Goal: Find specific page/section: Find specific page/section

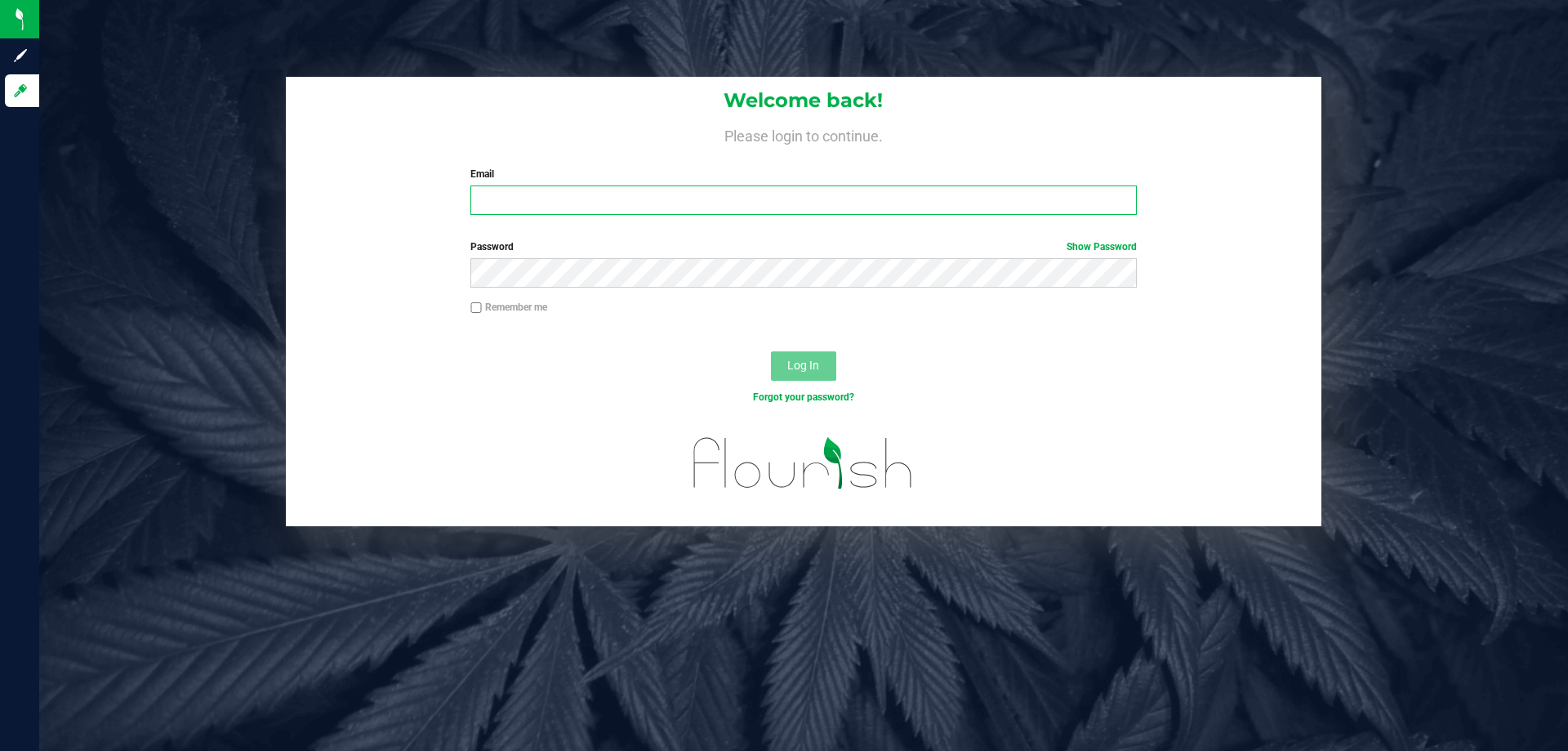
click at [506, 205] on input "Email" at bounding box center [804, 200] width 666 height 29
type input "[EMAIL_ADDRESS][DOMAIN_NAME]"
click at [771, 352] on button "Log In" at bounding box center [804, 366] width 66 height 29
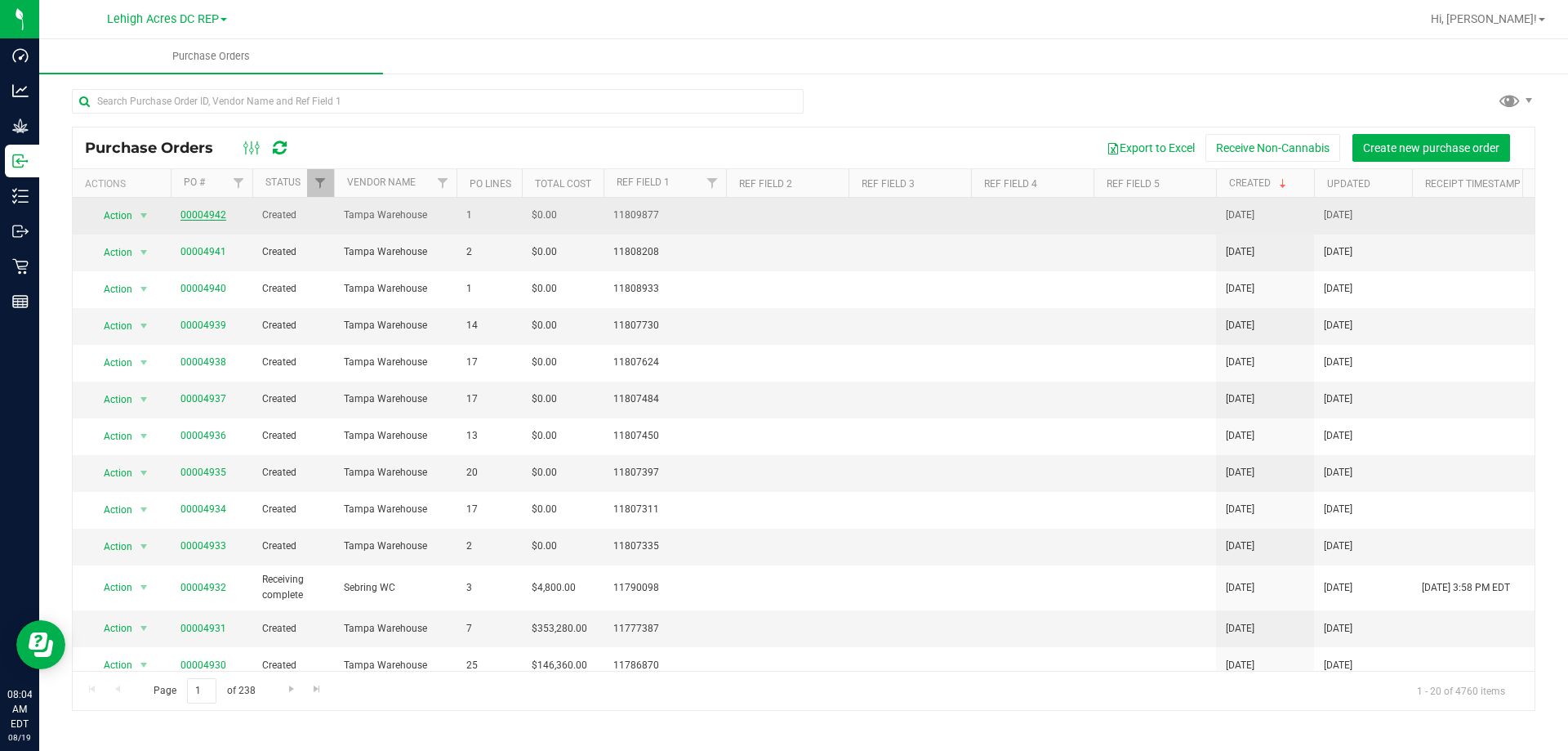
click at [202, 216] on link "00004942" at bounding box center [203, 215] width 46 height 12
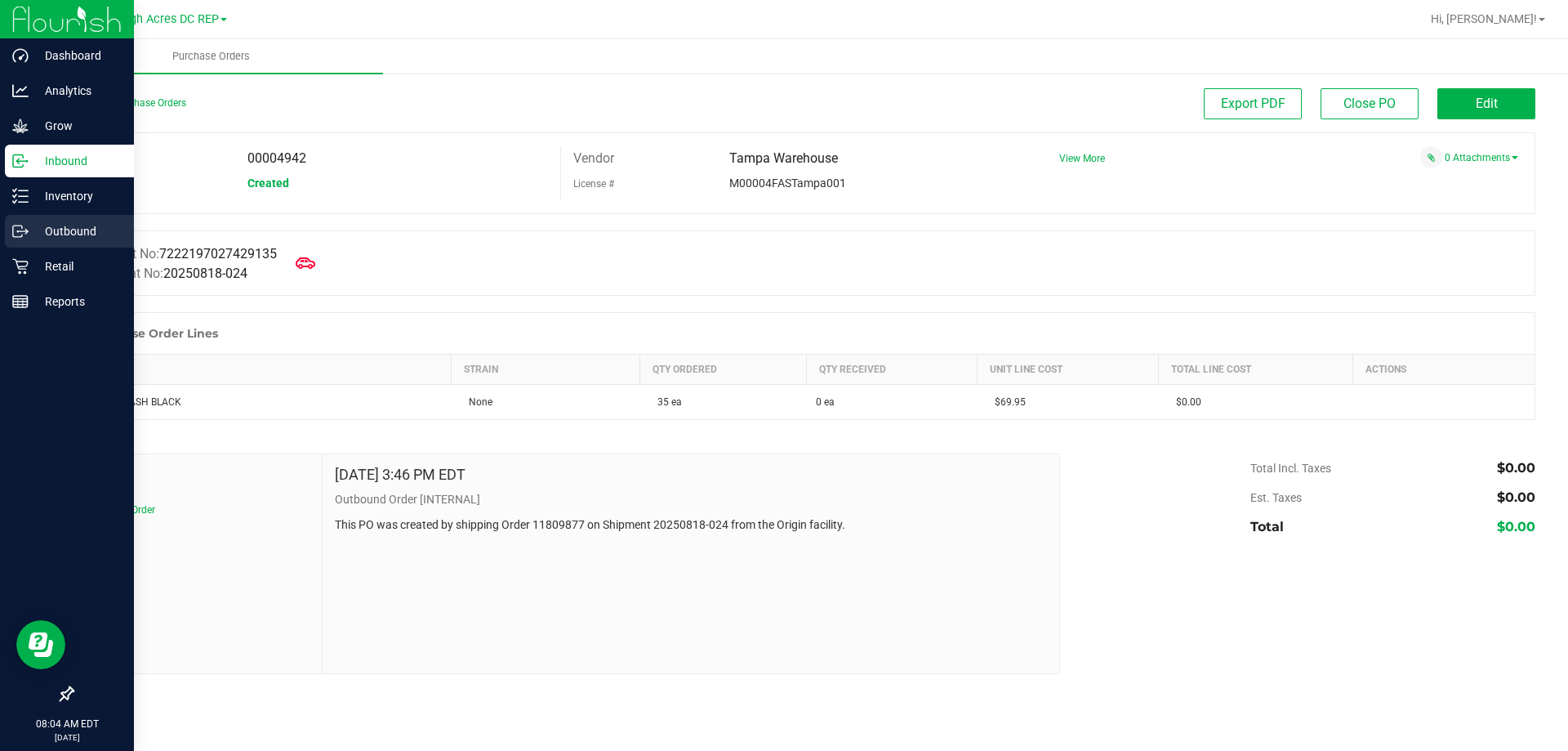
click at [67, 234] on p "Outbound" at bounding box center [77, 231] width 98 height 20
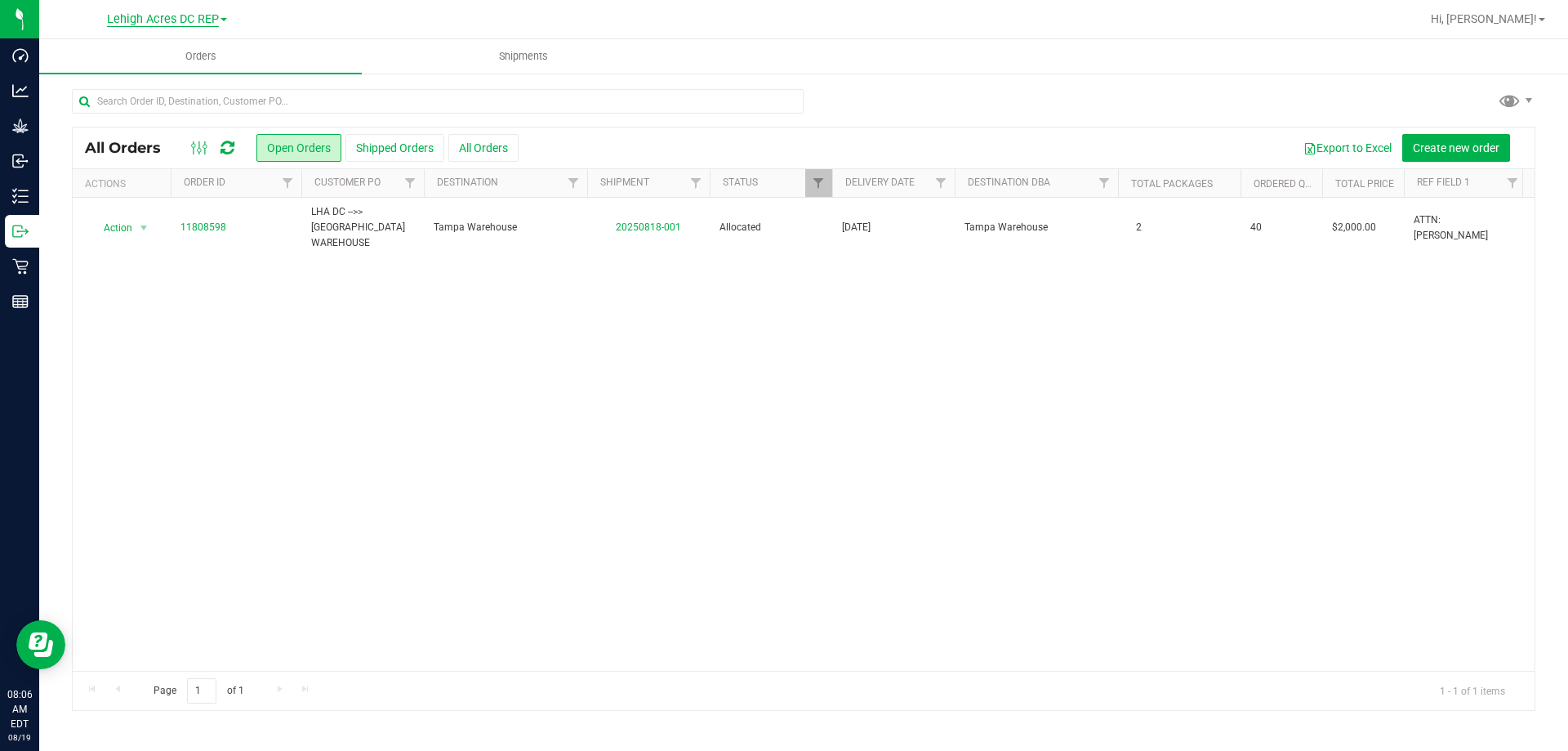
click at [166, 25] on span "Lehigh Acres DC REP" at bounding box center [162, 20] width 112 height 15
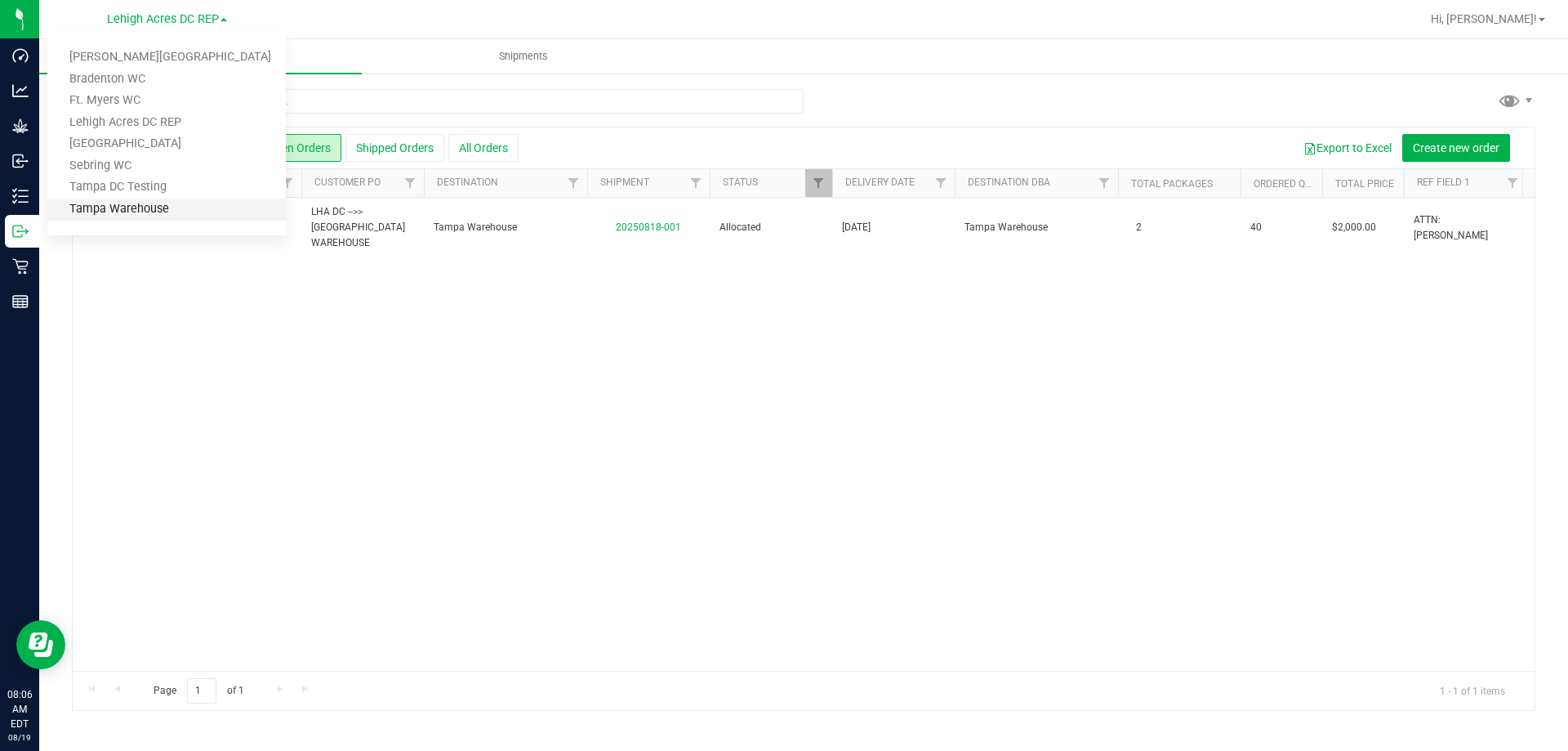
click at [141, 211] on link "Tampa Warehouse" at bounding box center [166, 210] width 239 height 23
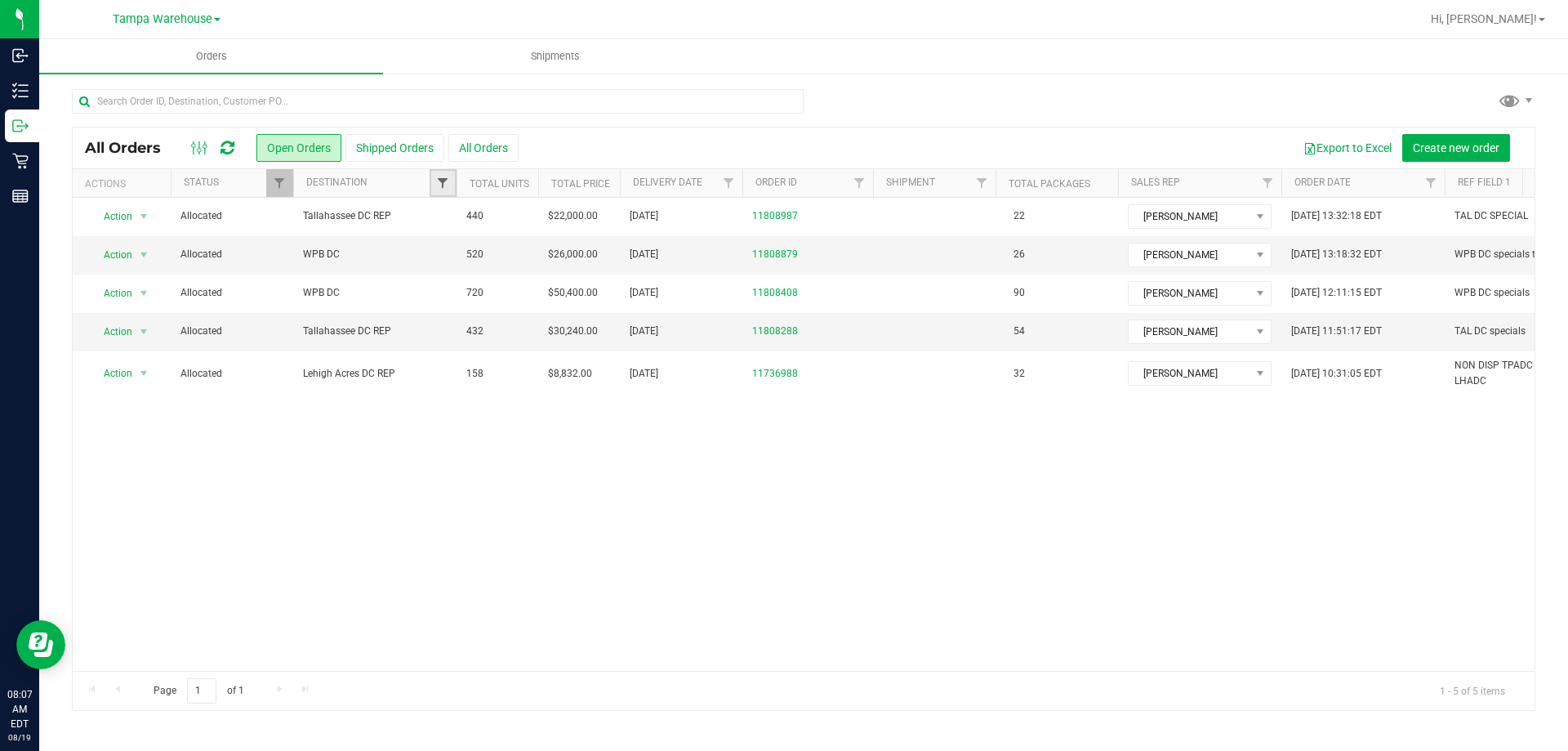
click at [441, 182] on span "Filter" at bounding box center [442, 182] width 13 height 13
type input "leh"
click at [452, 258] on input "Lehigh Acres DC REP" at bounding box center [451, 258] width 11 height 11
checkbox input "true"
click at [471, 326] on button "Filter" at bounding box center [479, 319] width 78 height 36
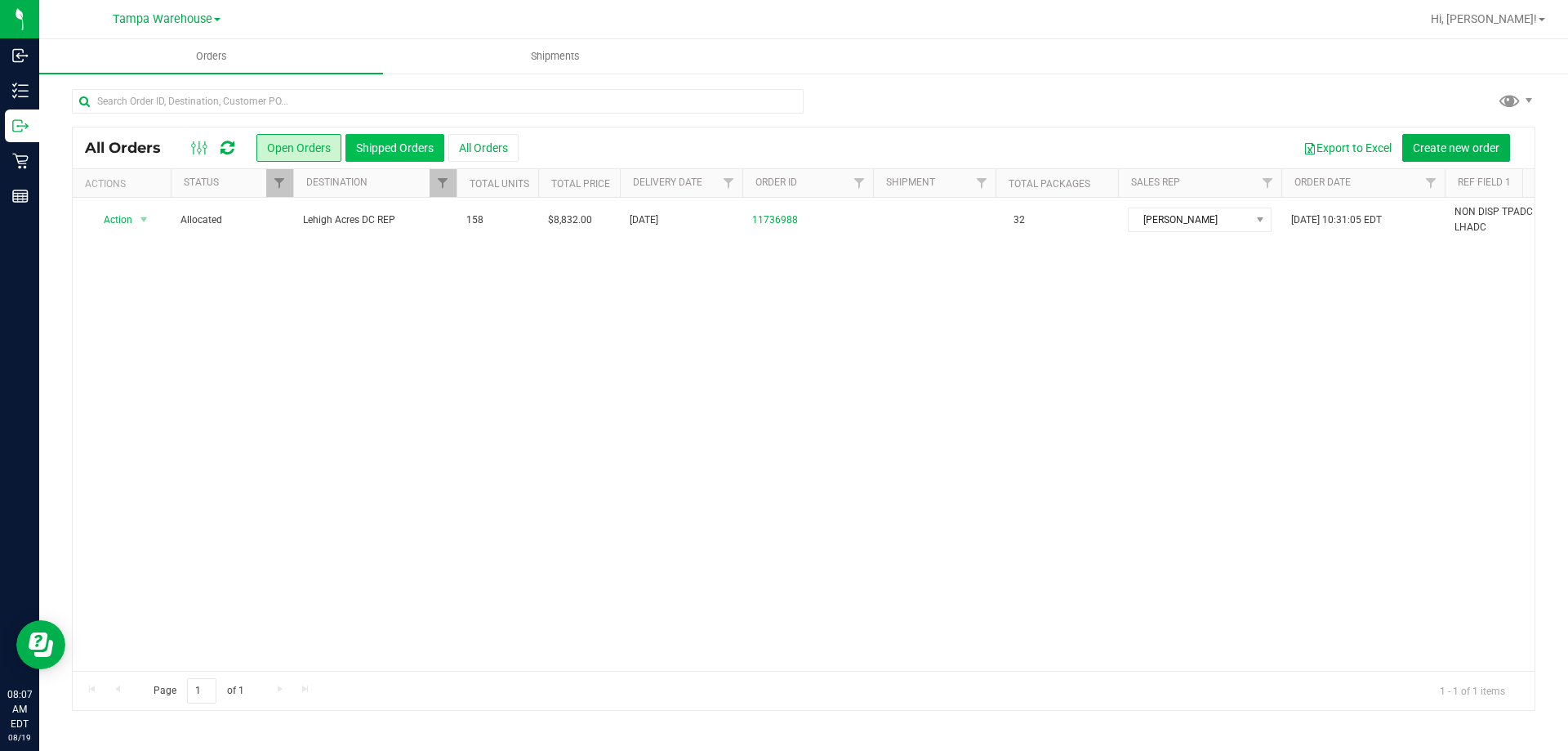
click at [409, 150] on button "Shipped Orders" at bounding box center [394, 148] width 99 height 27
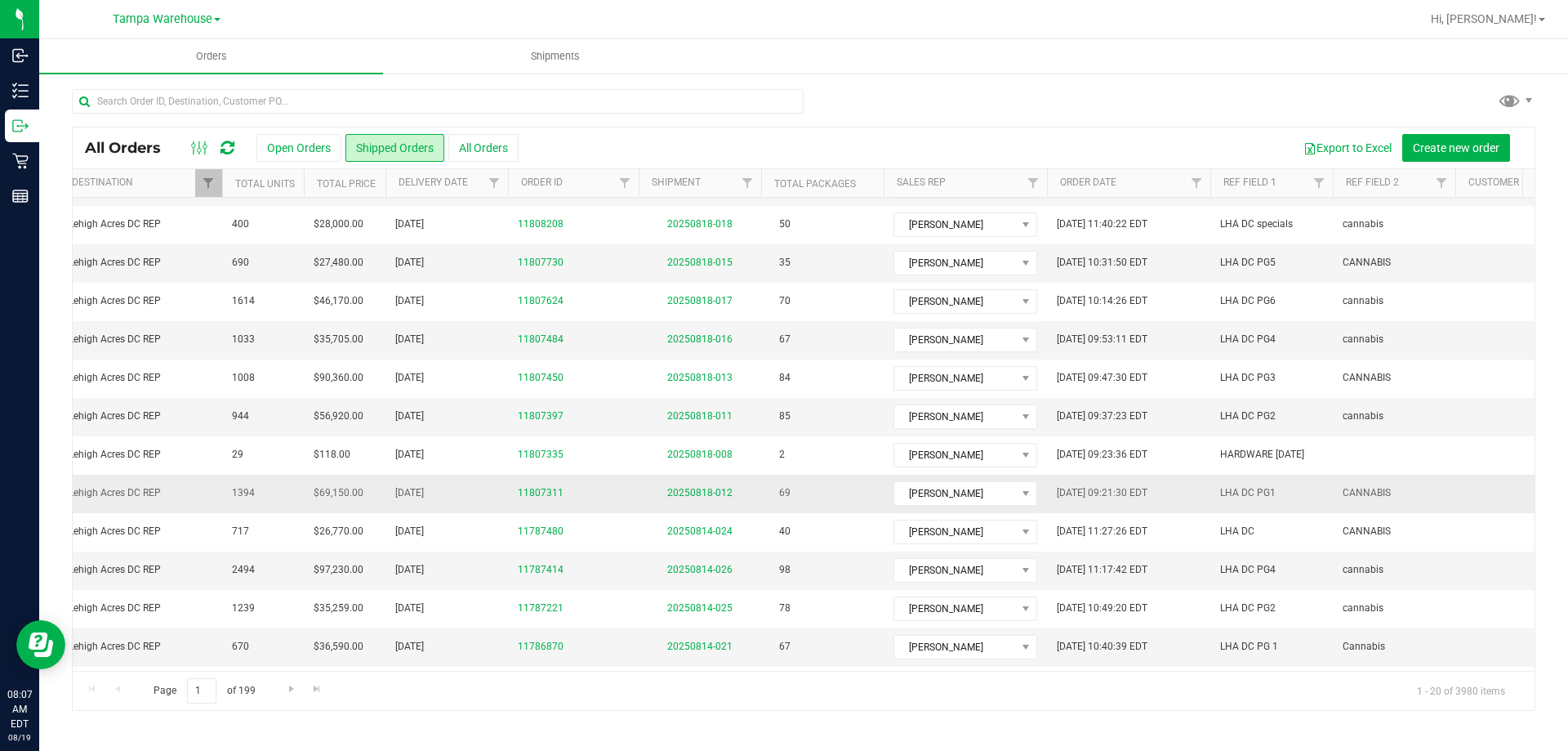
scroll to position [0, 234]
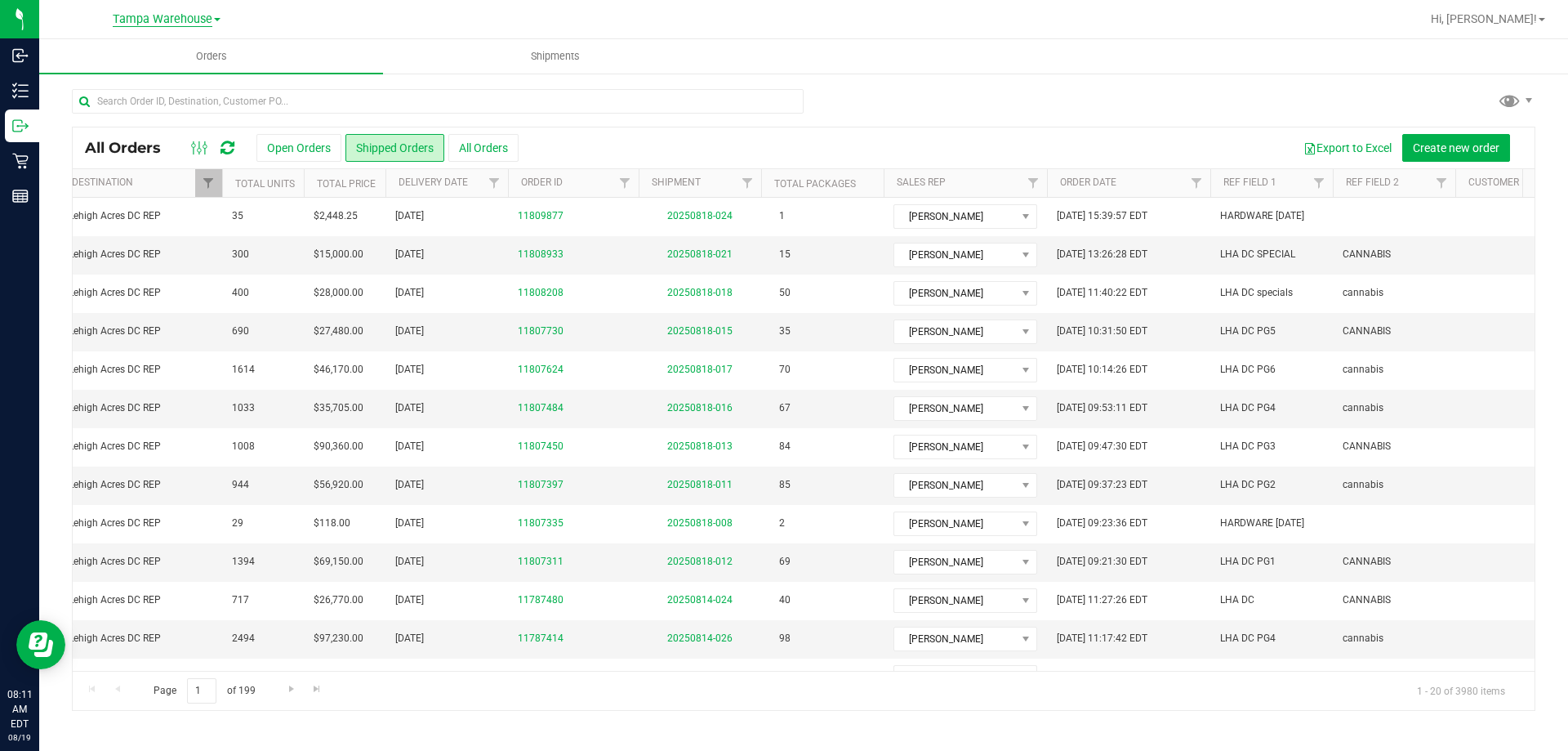
click at [208, 18] on span "Tampa Warehouse" at bounding box center [162, 20] width 100 height 15
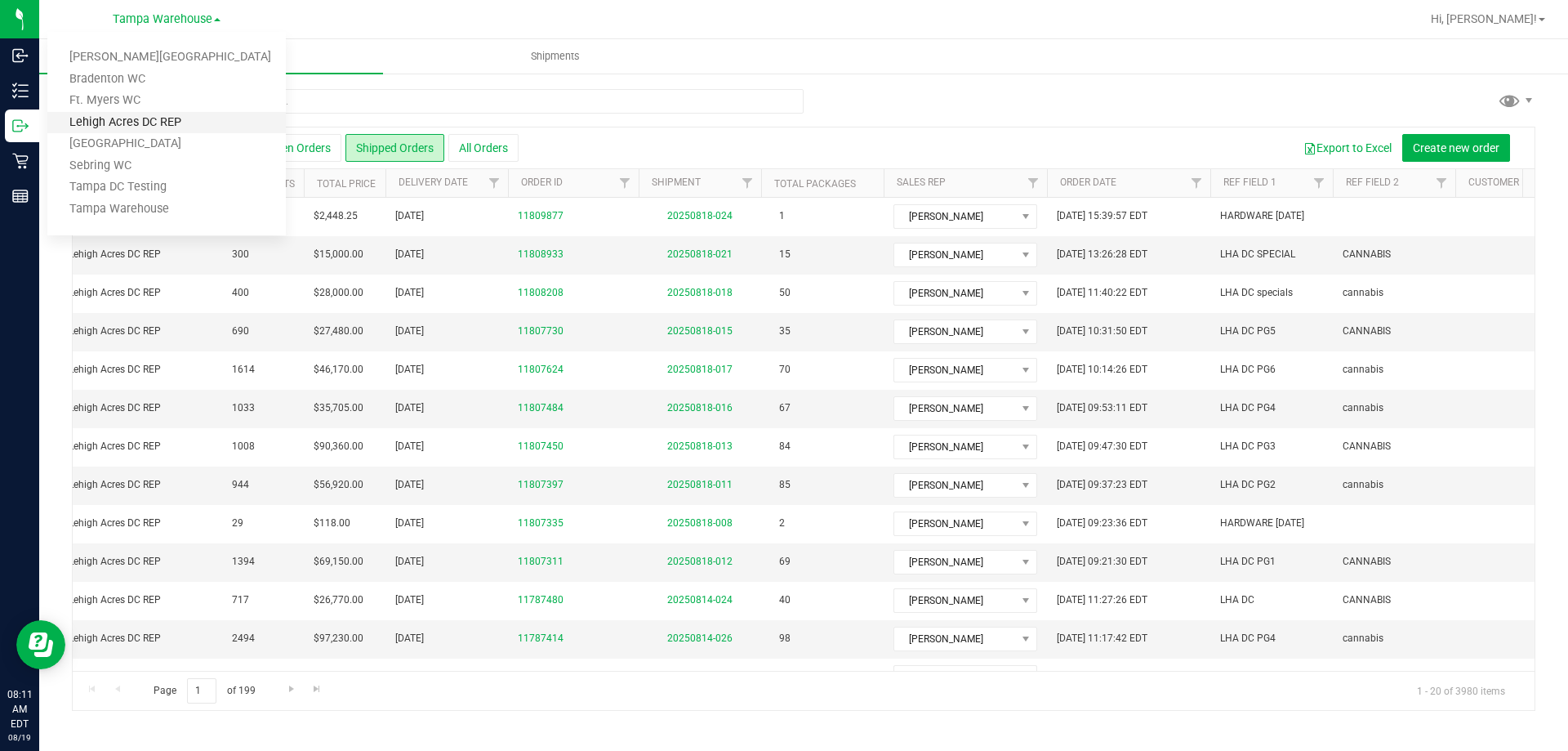
click at [146, 122] on link "Lehigh Acres DC REP" at bounding box center [166, 122] width 239 height 23
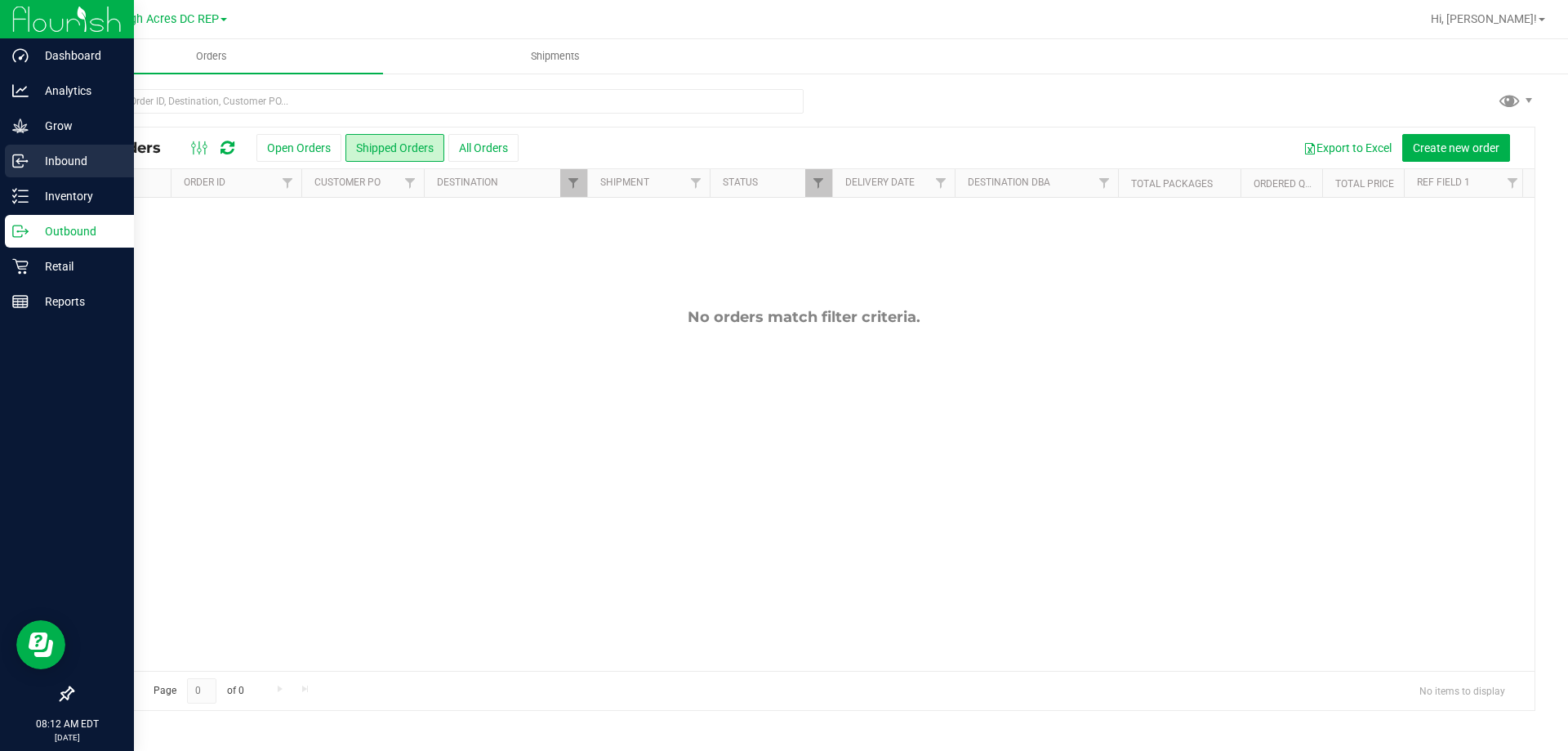
click at [63, 167] on p "Inbound" at bounding box center [77, 161] width 98 height 20
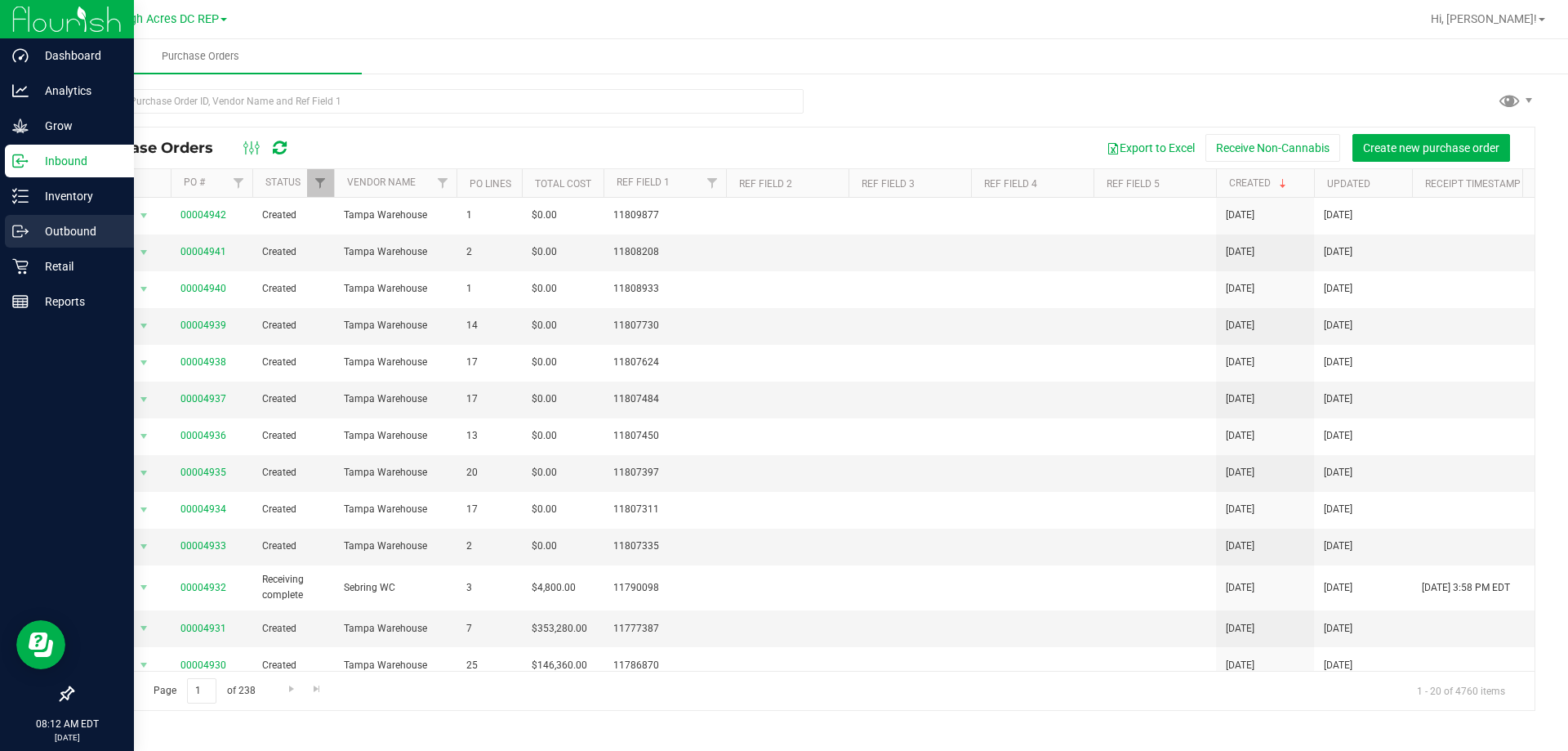
click at [85, 229] on p "Outbound" at bounding box center [77, 231] width 98 height 20
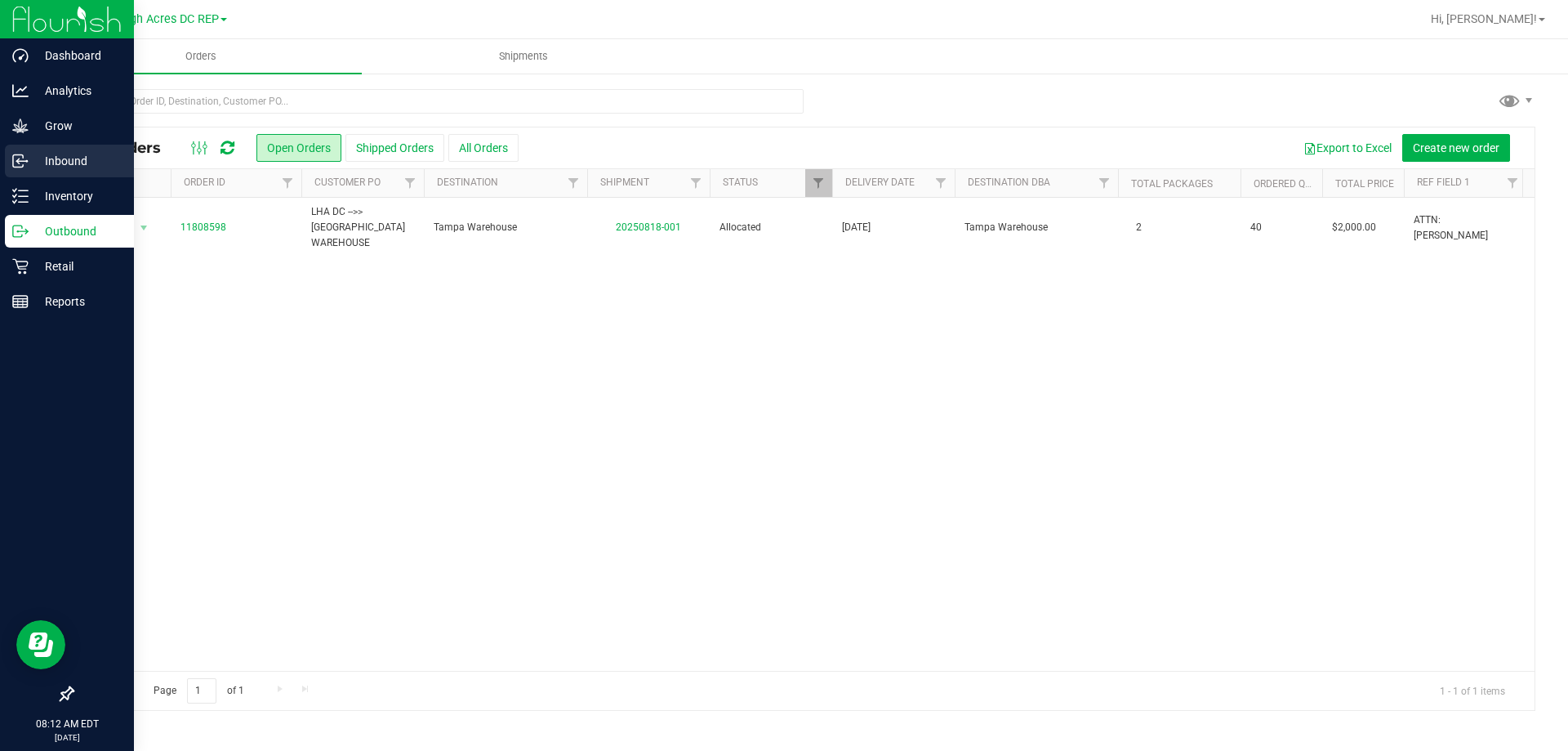
click at [64, 167] on p "Inbound" at bounding box center [77, 161] width 98 height 20
